Goal: Use online tool/utility: Utilize a website feature to perform a specific function

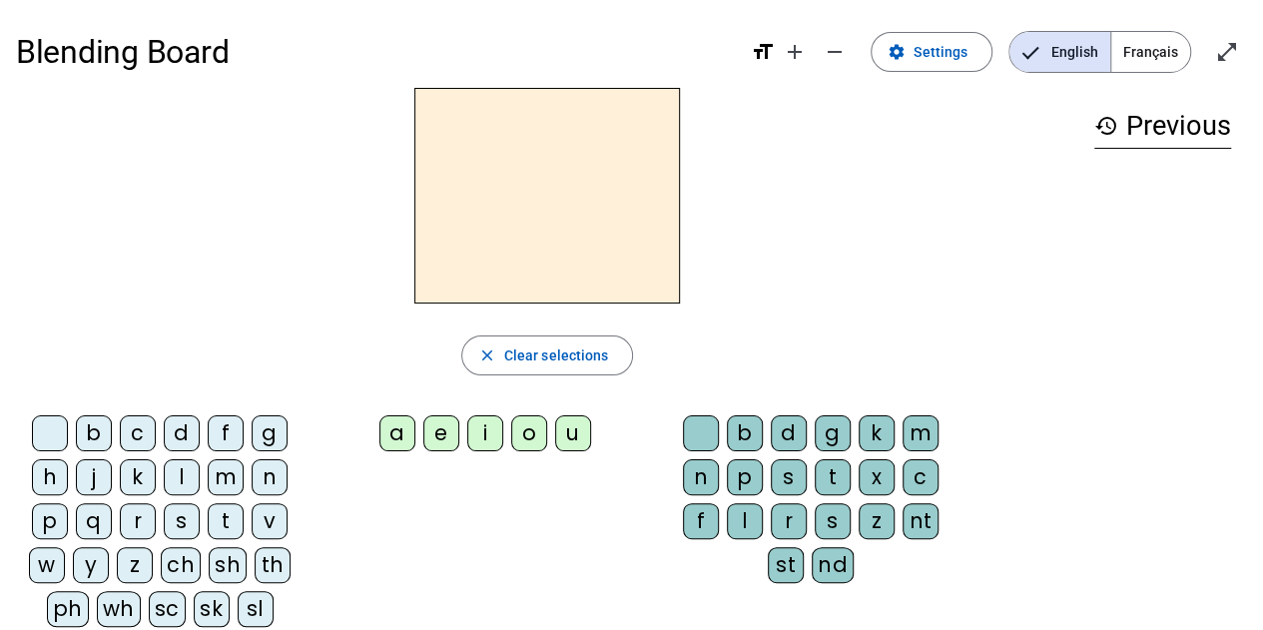
click at [1125, 60] on span "Français" at bounding box center [1150, 52] width 79 height 40
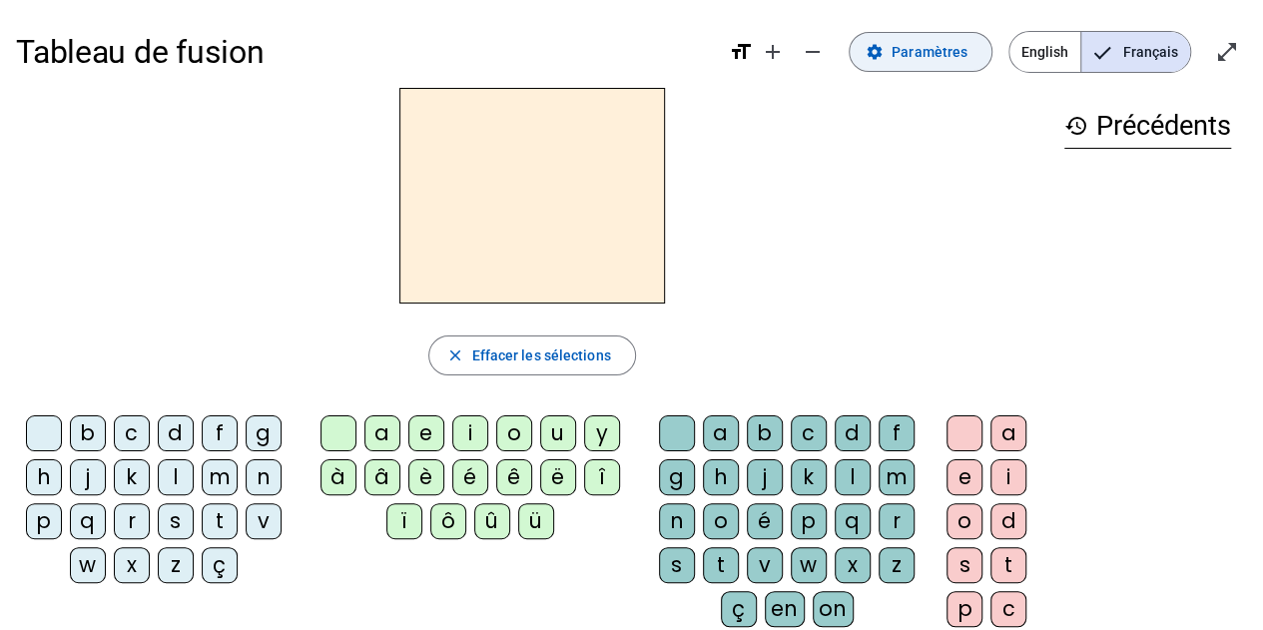
click at [957, 49] on span "Paramètres" at bounding box center [929, 52] width 76 height 24
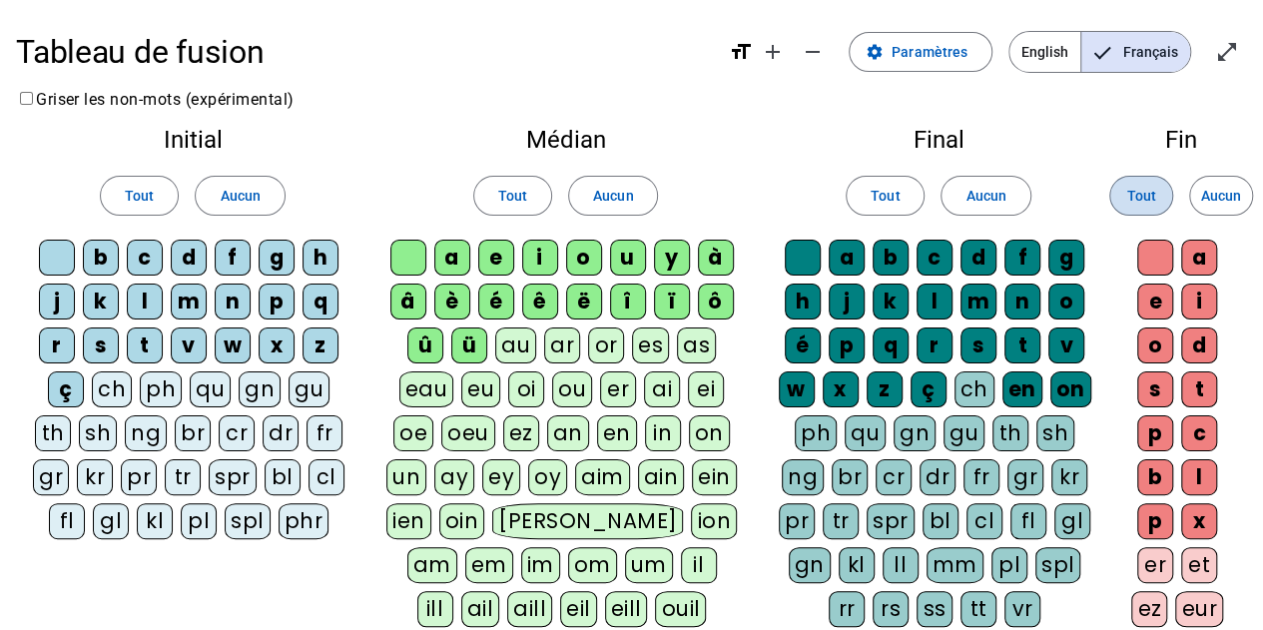
click at [1138, 193] on span "Tout" at bounding box center [1140, 196] width 29 height 24
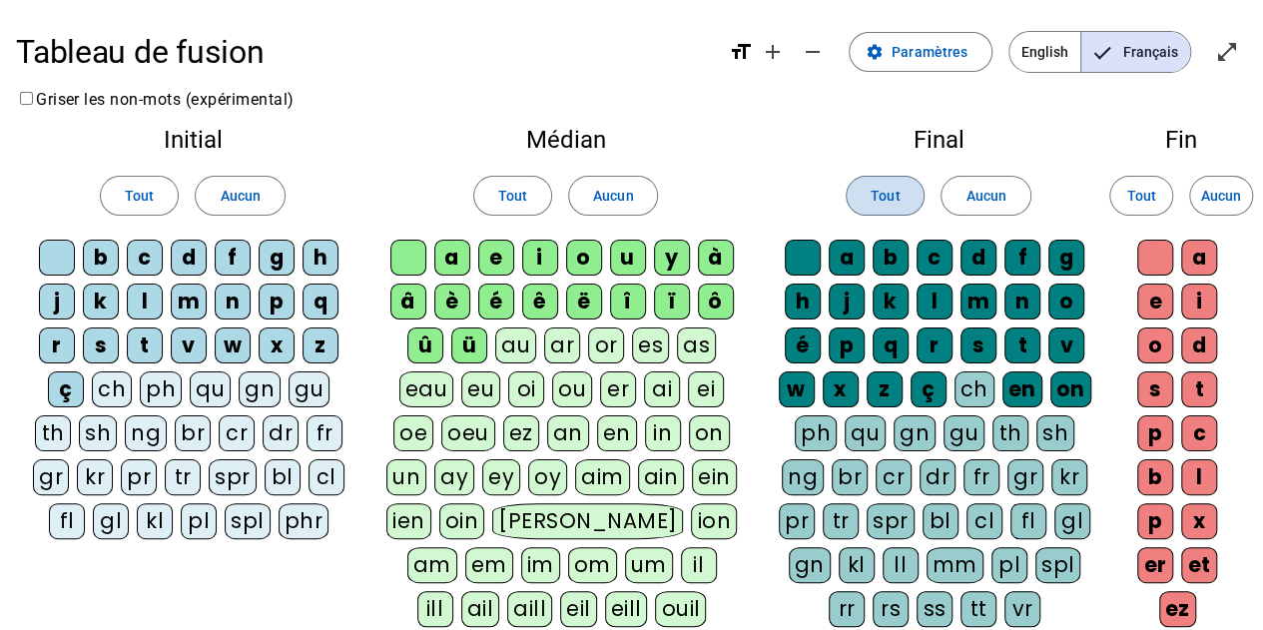
click at [910, 199] on span at bounding box center [884, 196] width 77 height 48
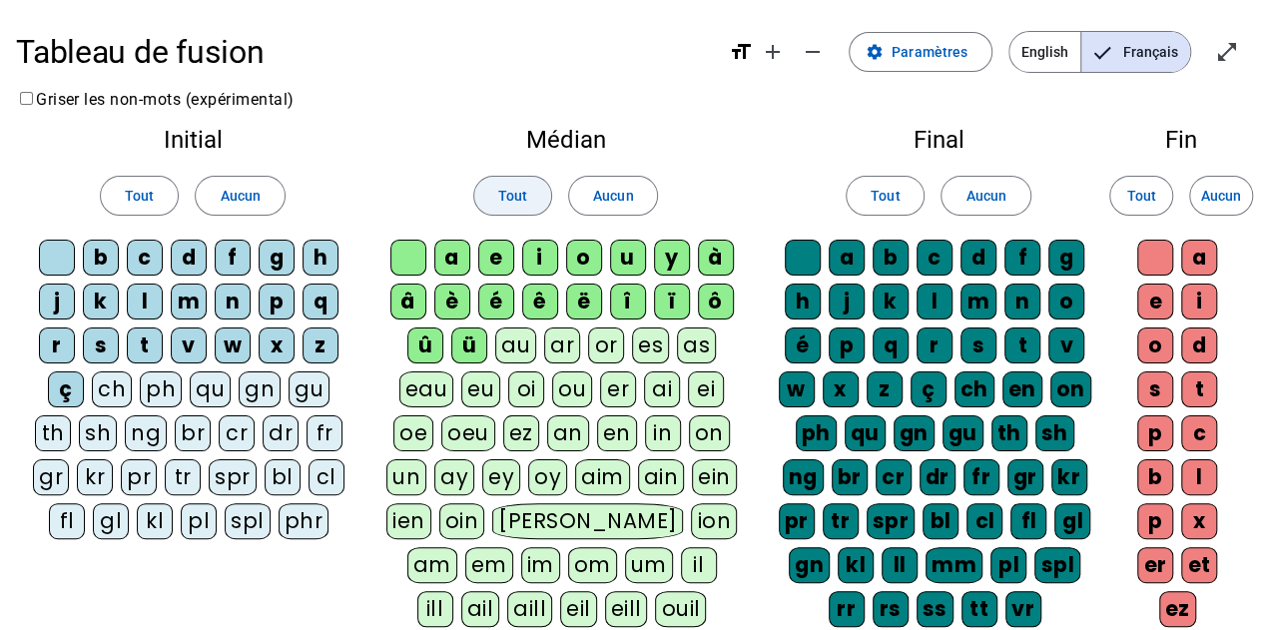
click at [484, 191] on span at bounding box center [512, 196] width 77 height 48
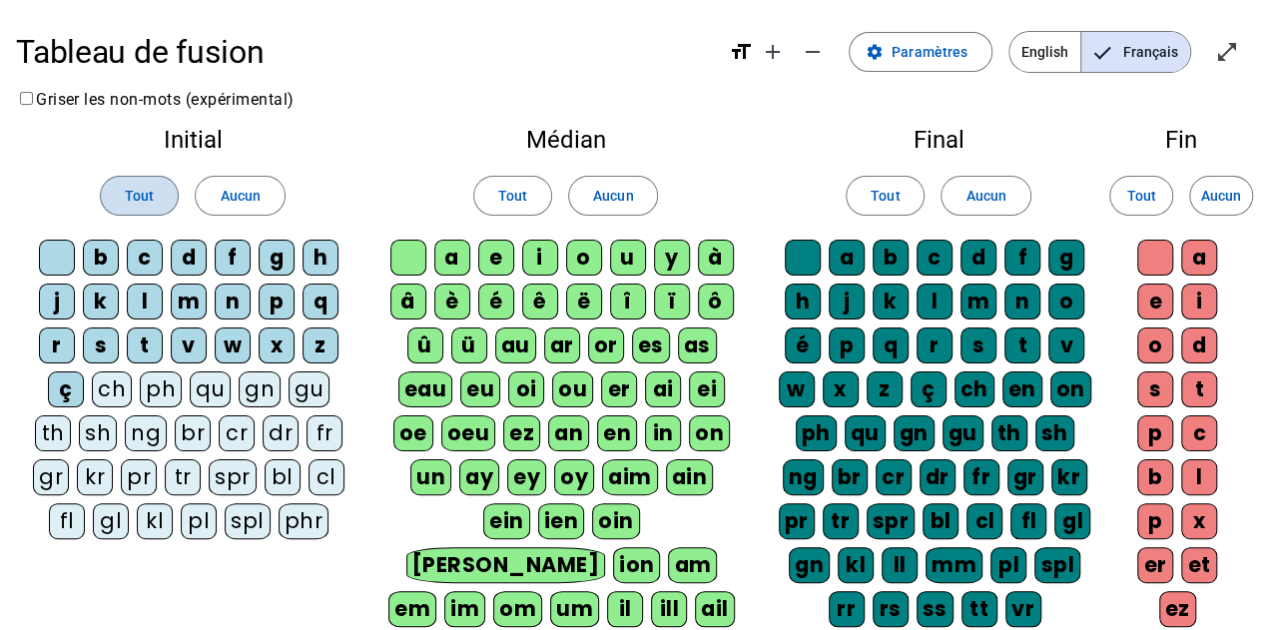
click at [170, 201] on span at bounding box center [139, 196] width 77 height 48
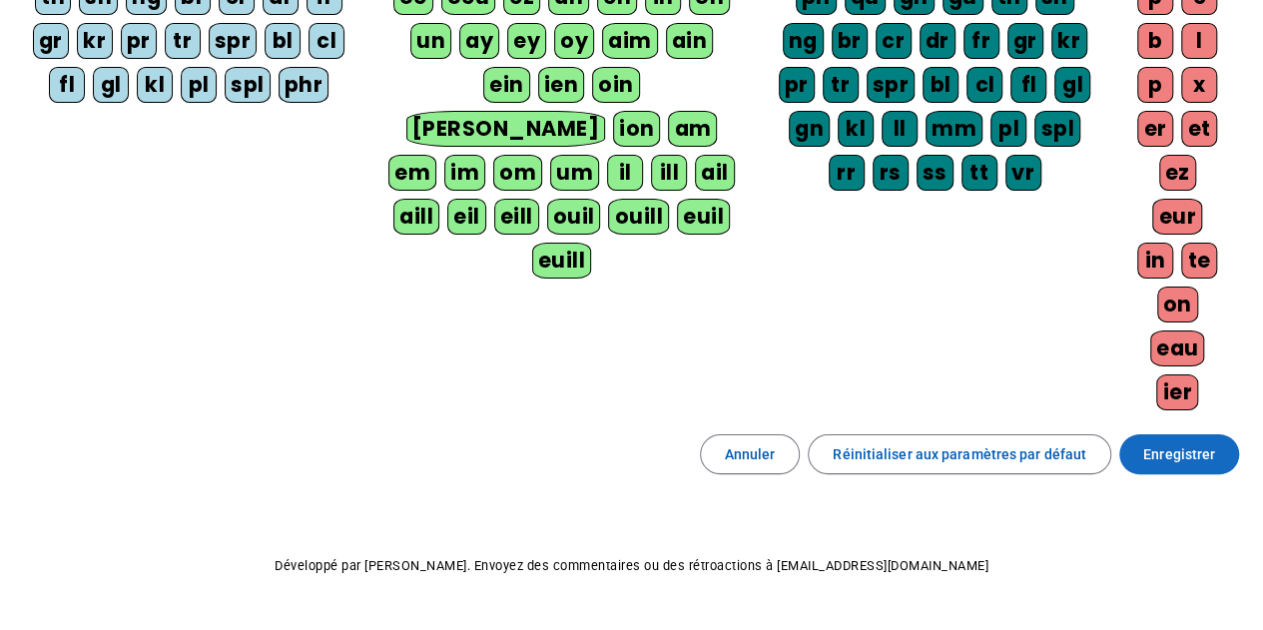
click at [1168, 442] on span "Enregistrer" at bounding box center [1179, 454] width 72 height 24
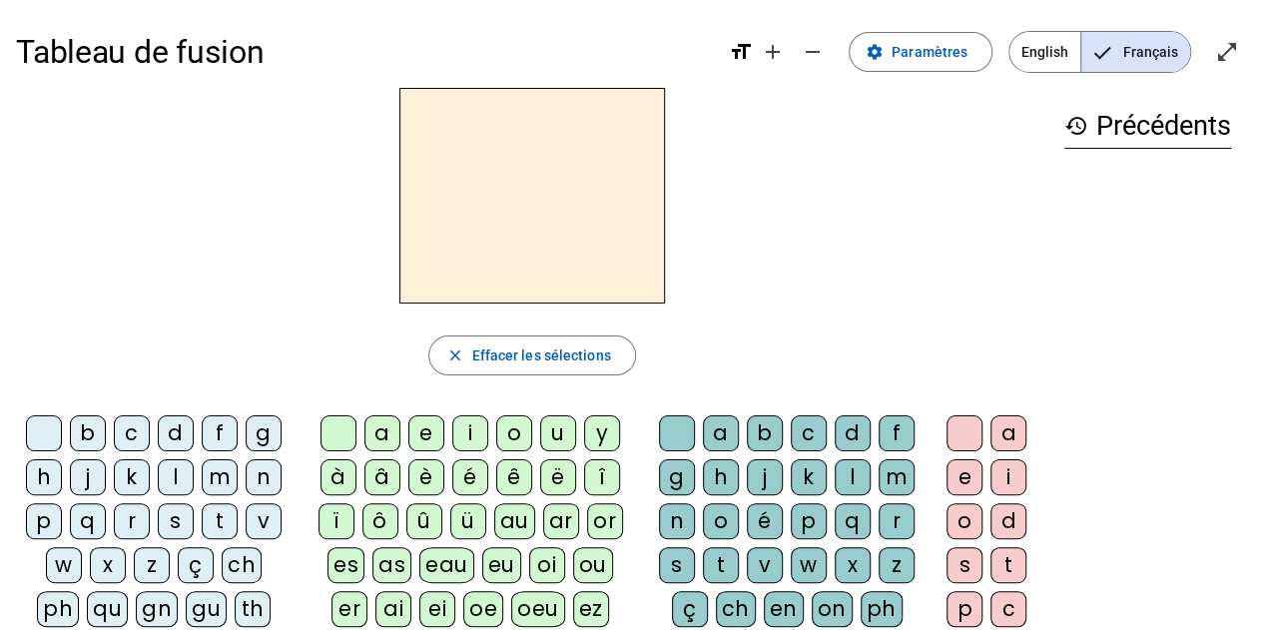
click at [95, 436] on div "b" at bounding box center [88, 433] width 36 height 36
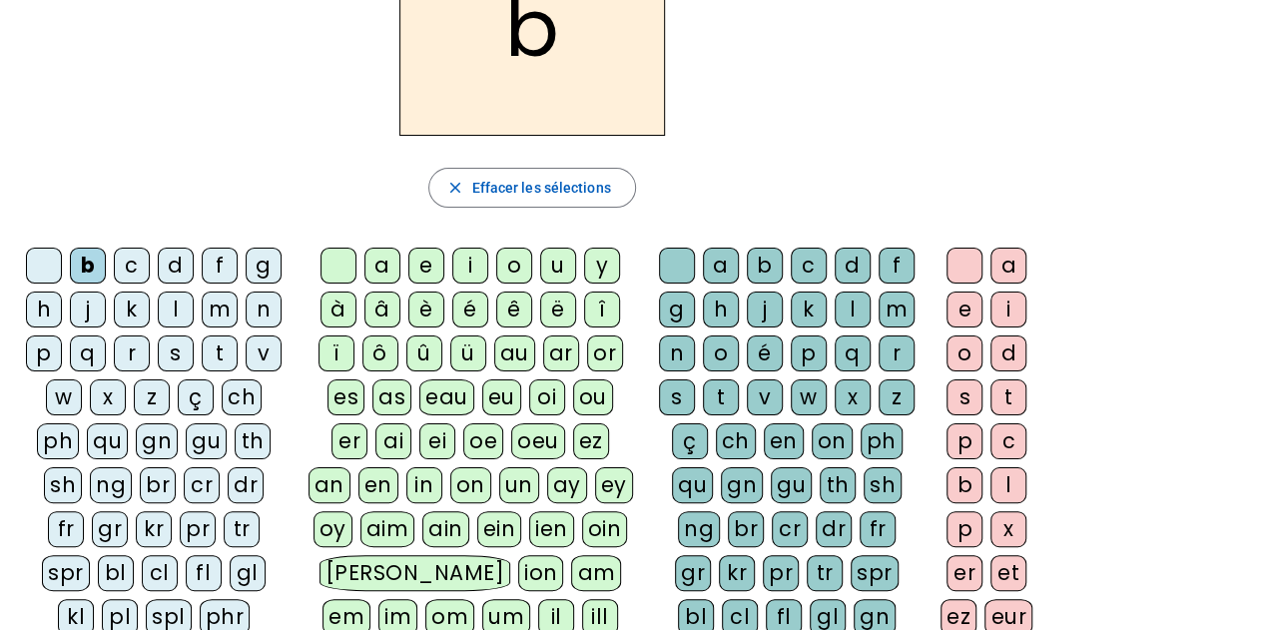
scroll to position [200, 0]
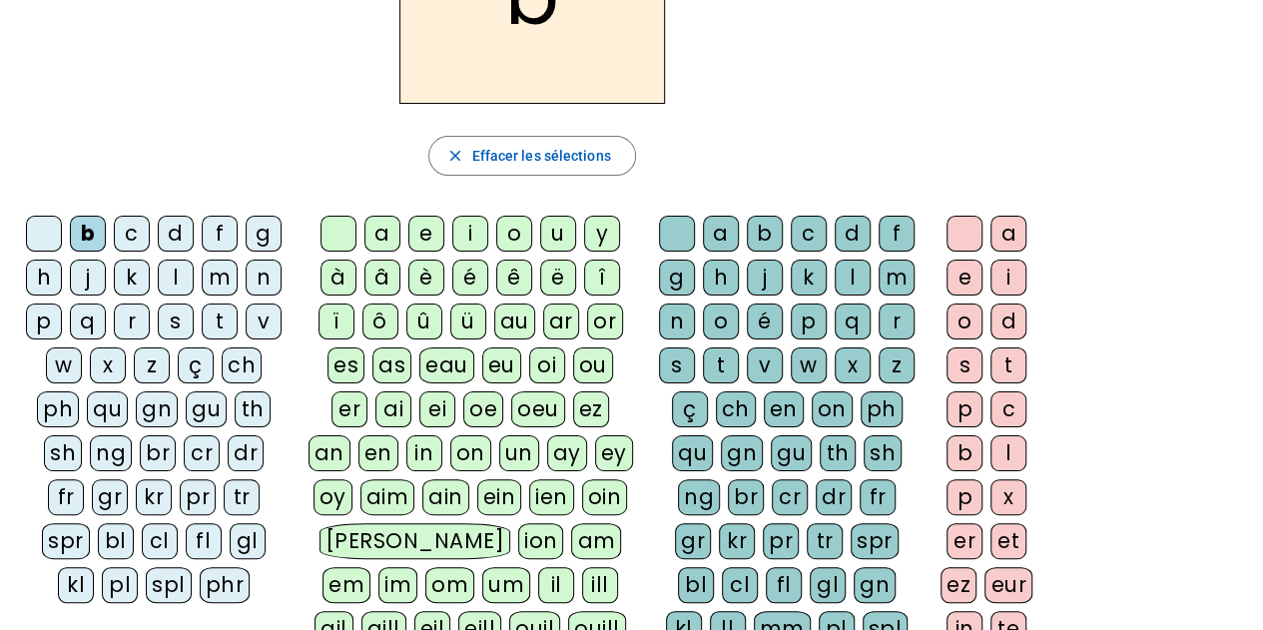
click at [422, 484] on div "ain" at bounding box center [445, 497] width 47 height 36
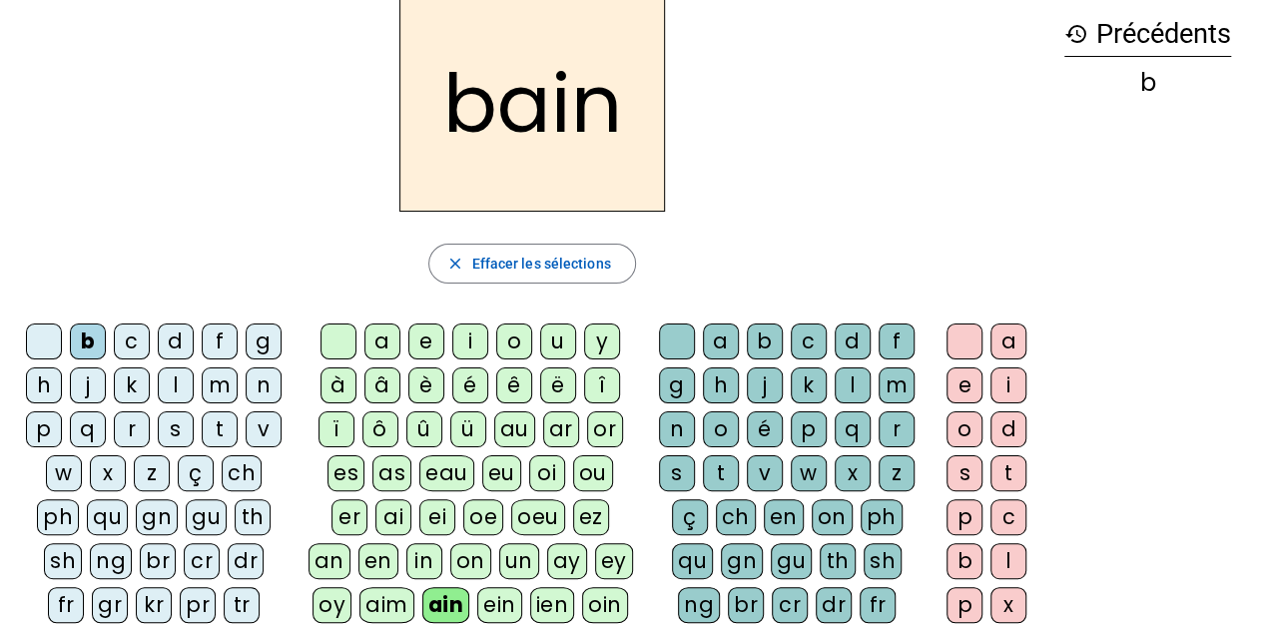
scroll to position [0, 0]
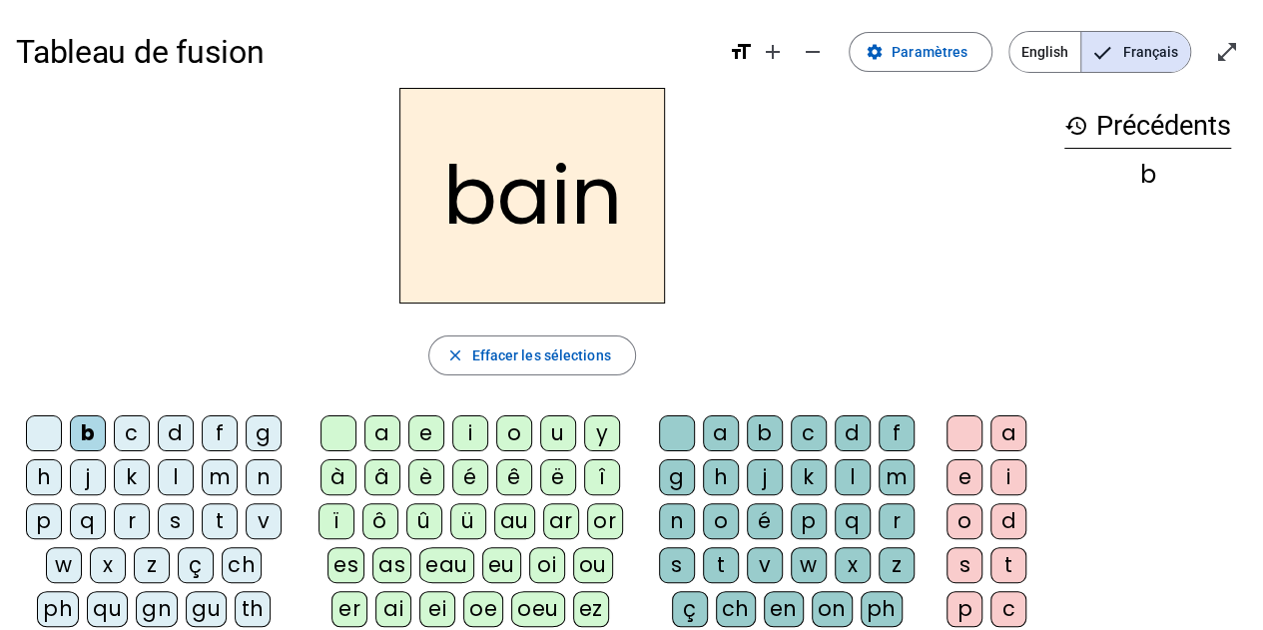
click at [214, 476] on div "m" at bounding box center [220, 477] width 36 height 36
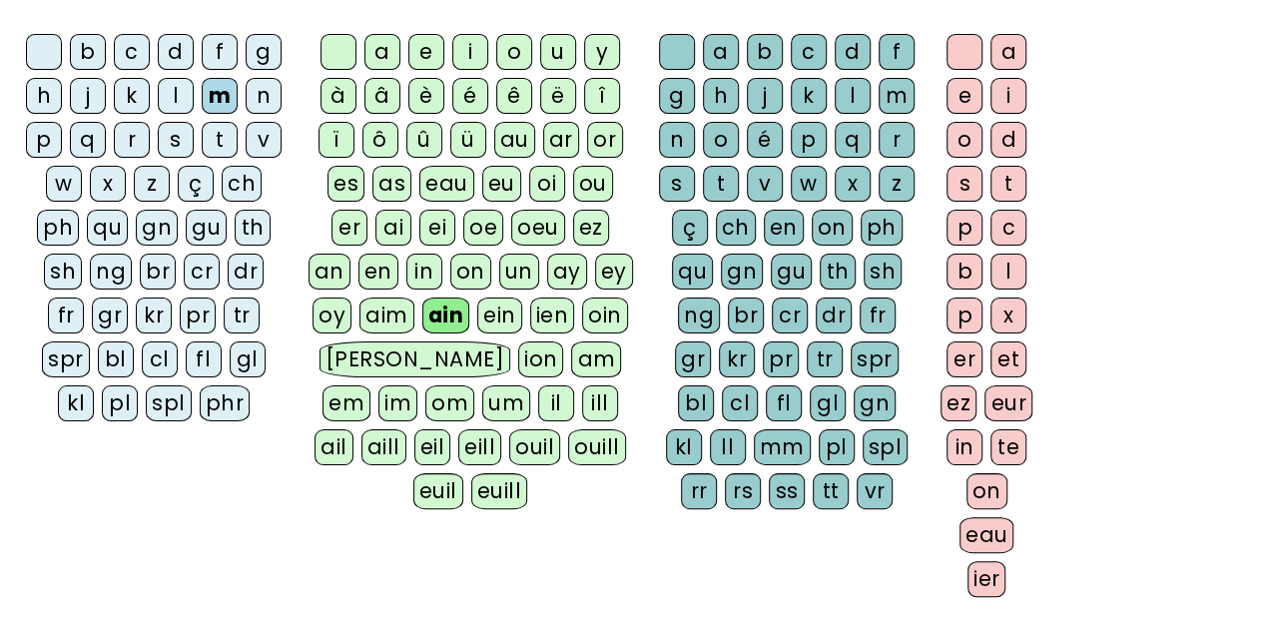
scroll to position [399, 0]
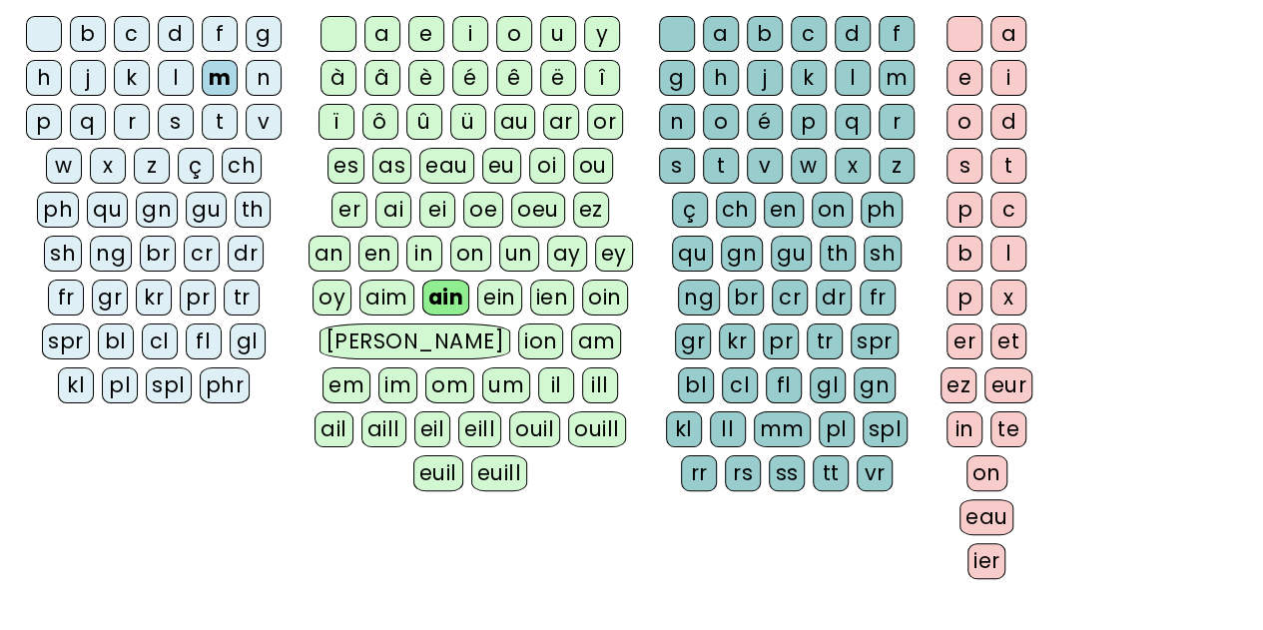
click at [224, 299] on div "tr" at bounding box center [242, 297] width 36 height 36
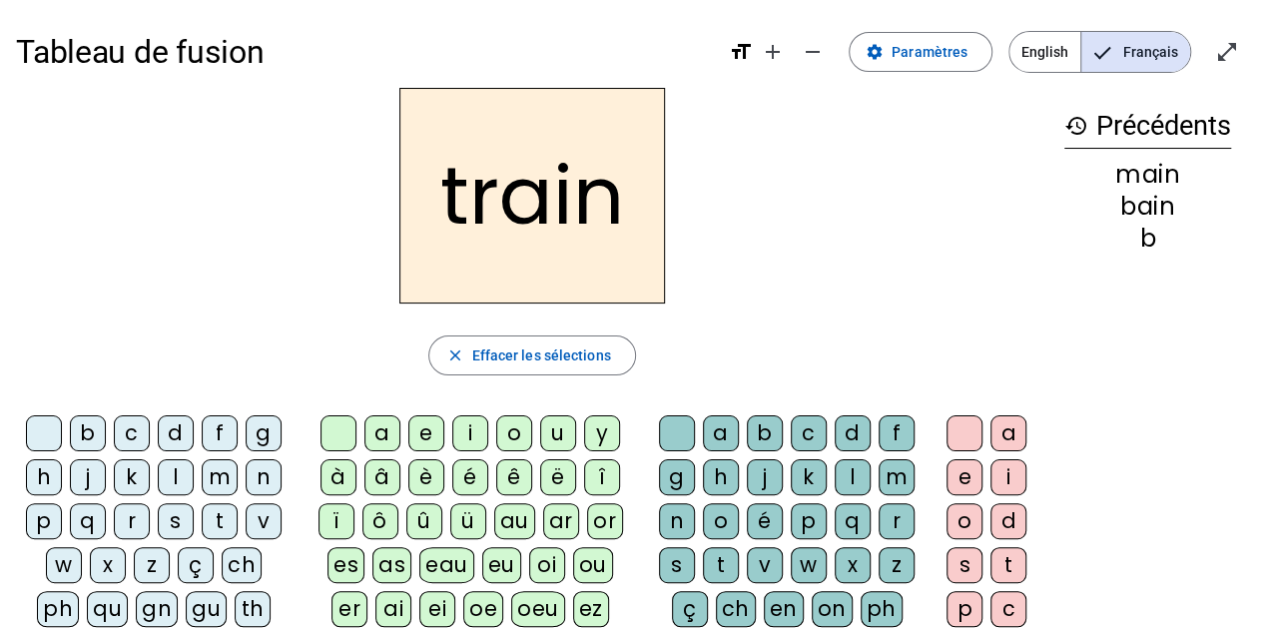
scroll to position [200, 0]
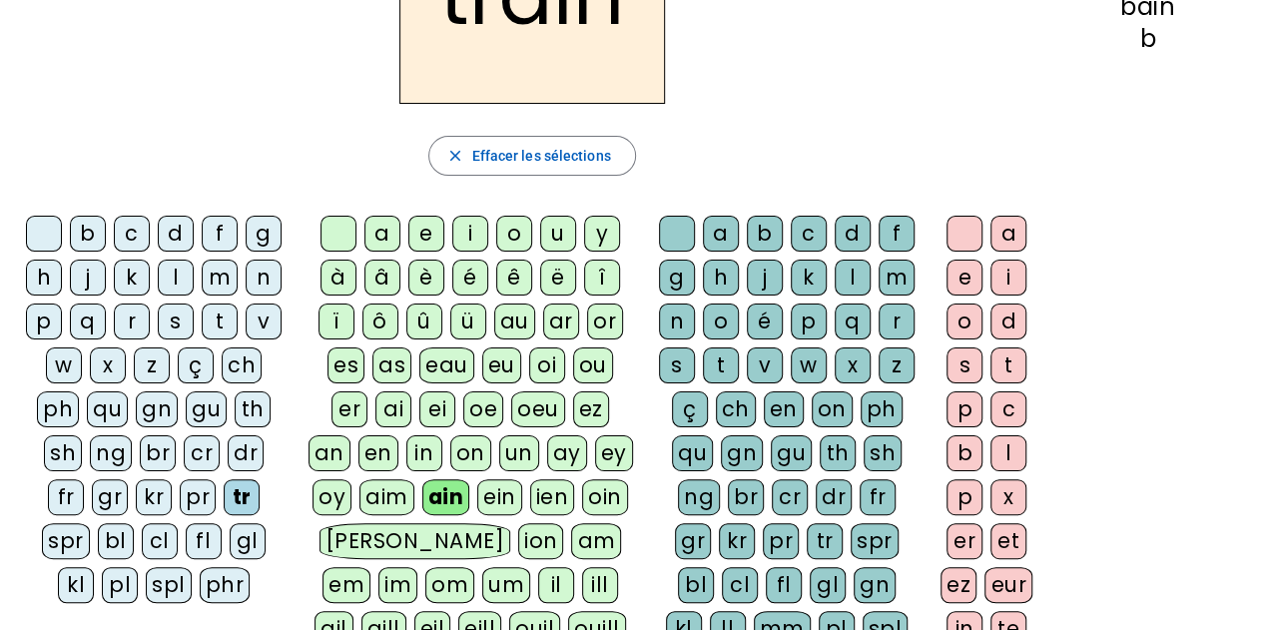
click at [261, 277] on div "n" at bounding box center [264, 278] width 36 height 36
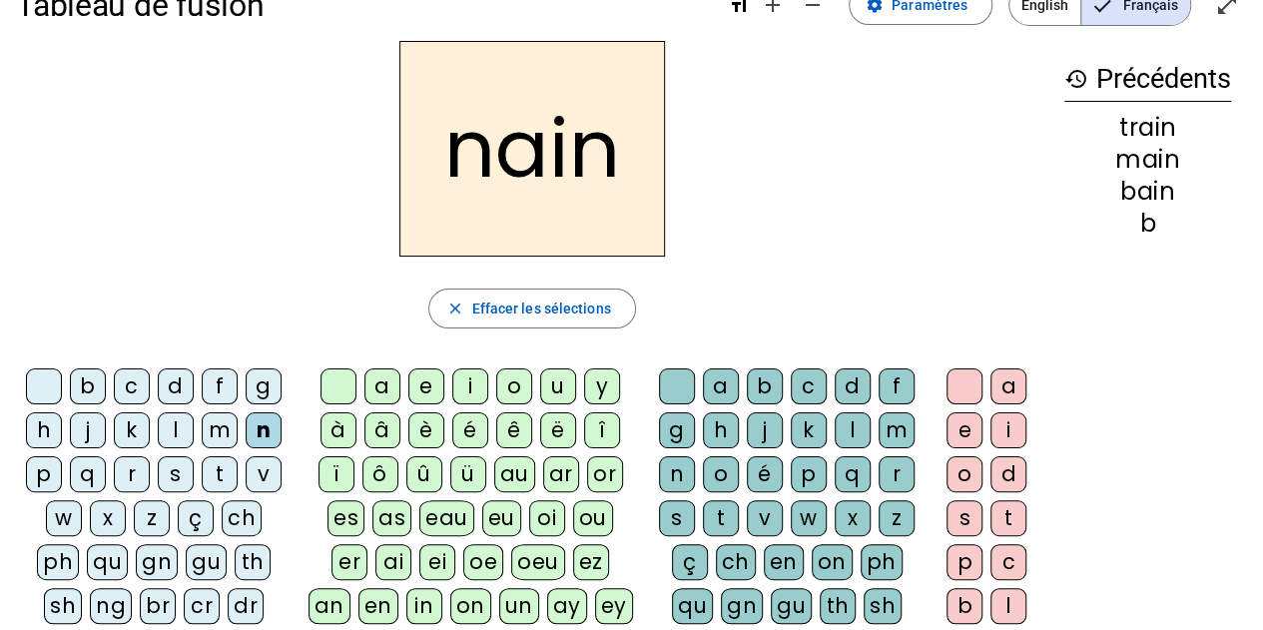
scroll to position [0, 0]
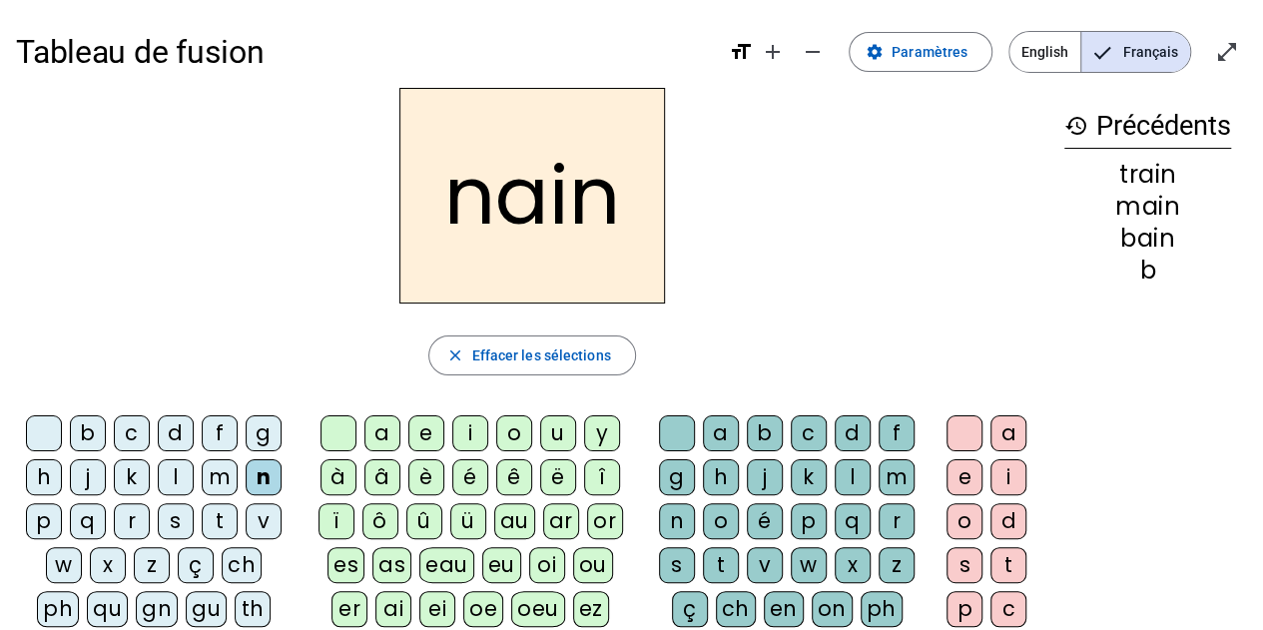
click at [183, 513] on div "s" at bounding box center [176, 521] width 36 height 36
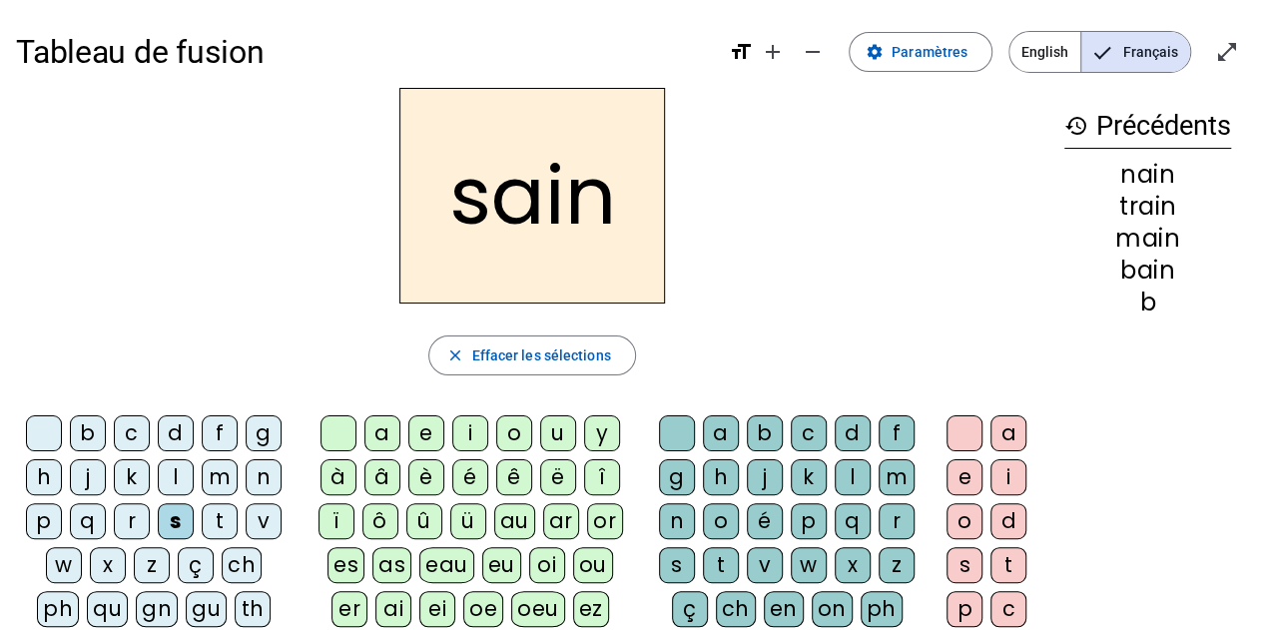
click at [42, 514] on div "p" at bounding box center [44, 521] width 36 height 36
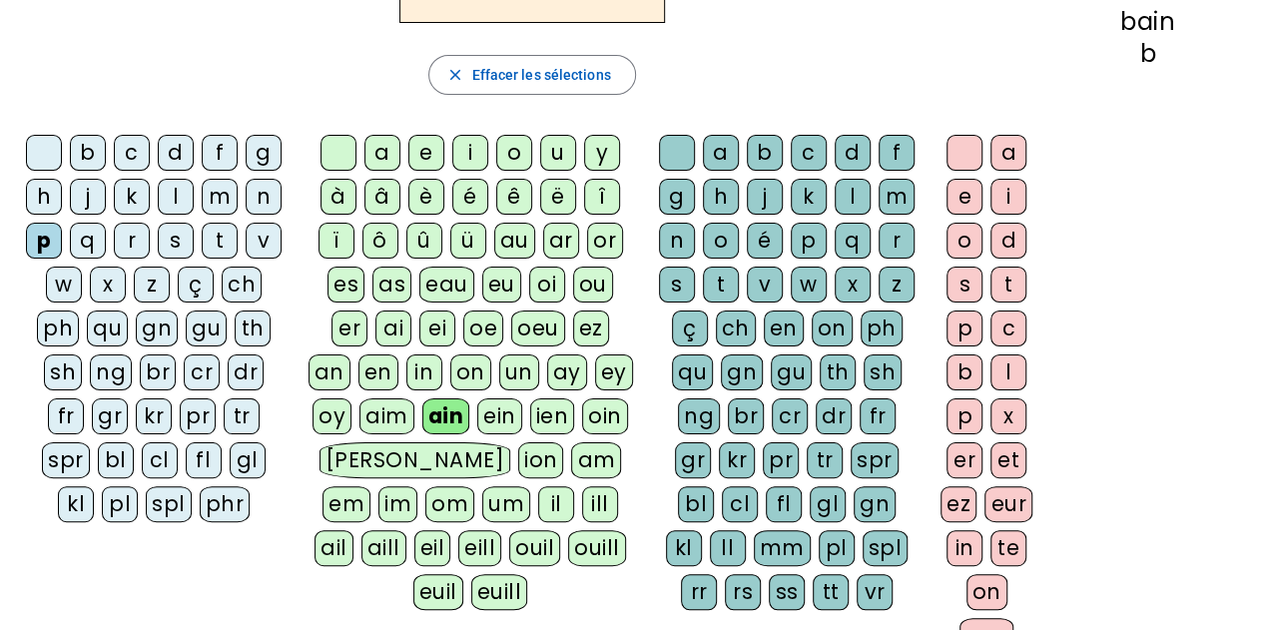
scroll to position [299, 0]
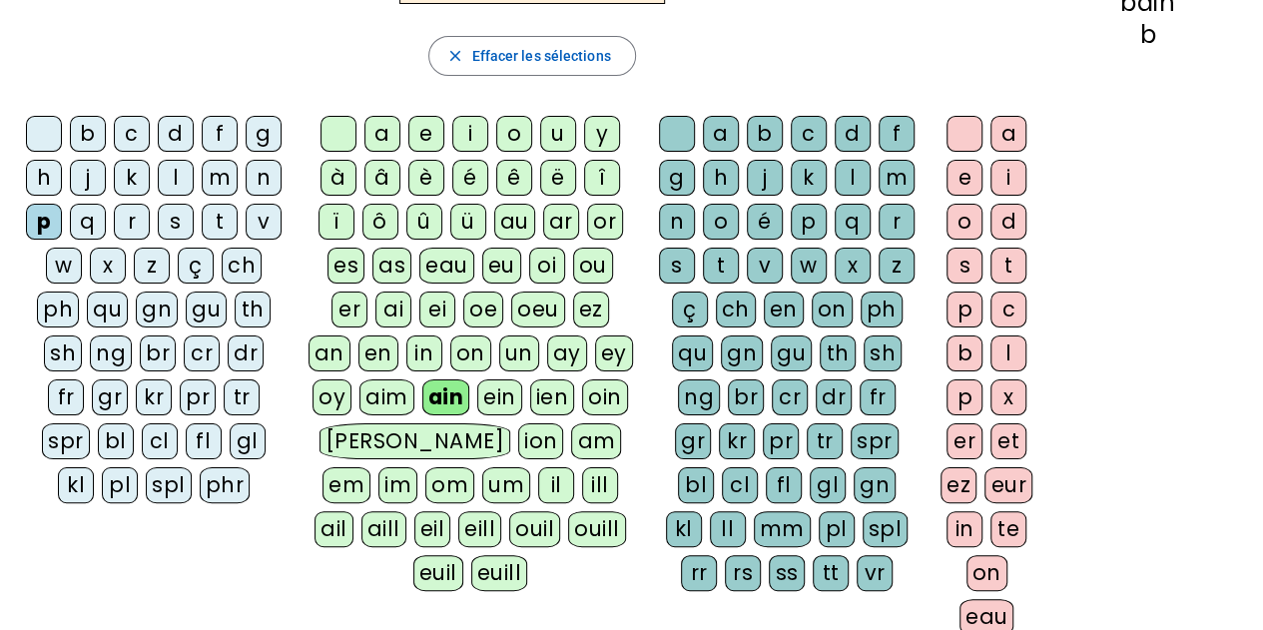
click at [138, 467] on div "pl" at bounding box center [120, 485] width 36 height 36
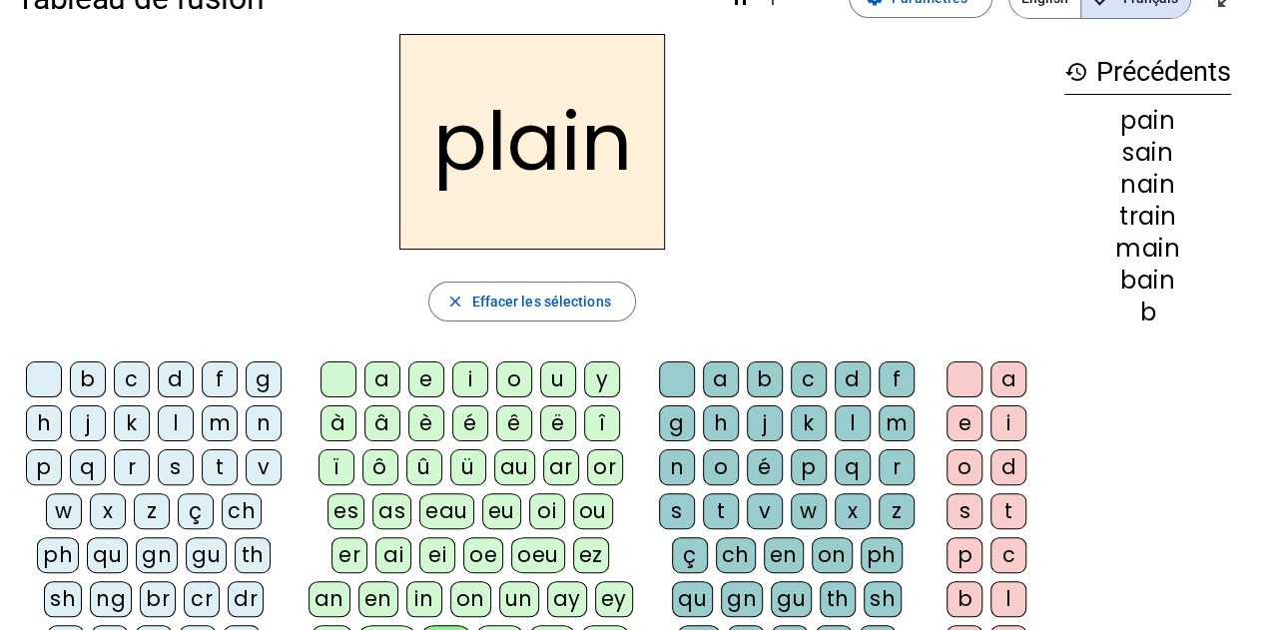
scroll to position [0, 0]
